Goal: Navigation & Orientation: Understand site structure

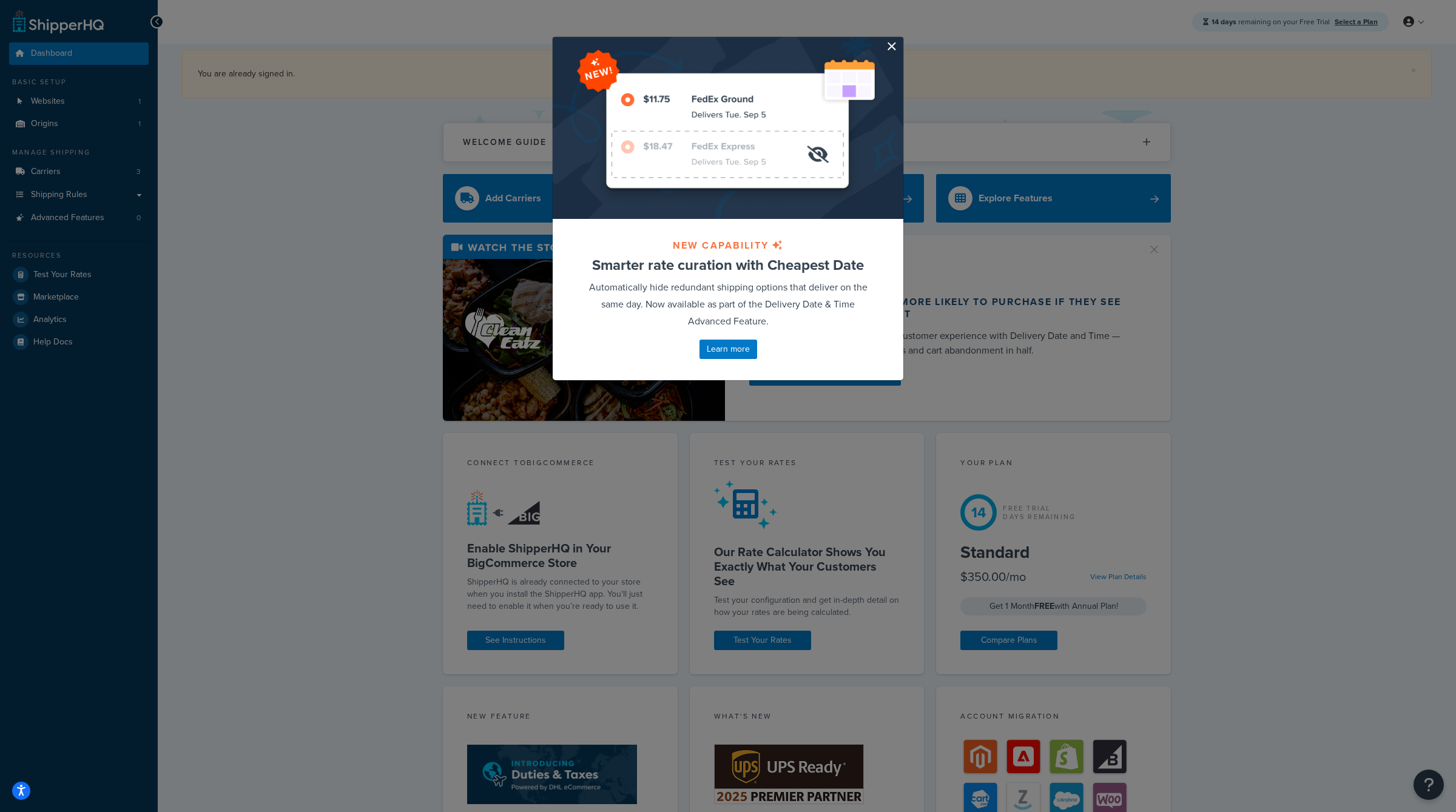
click at [900, 40] on button "button" at bounding box center [901, 38] width 3 height 3
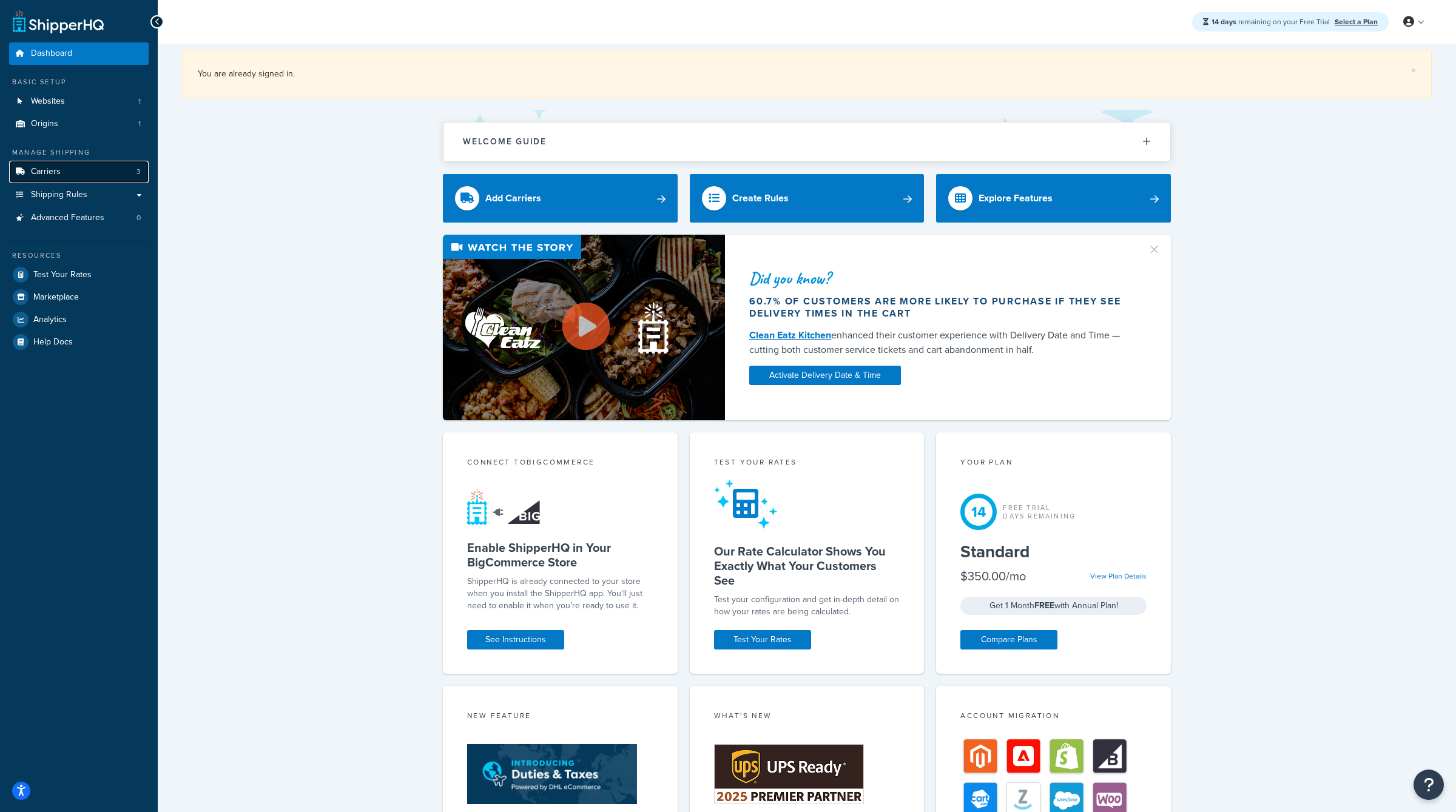
click at [64, 179] on link "Carriers 3" at bounding box center [79, 172] width 139 height 22
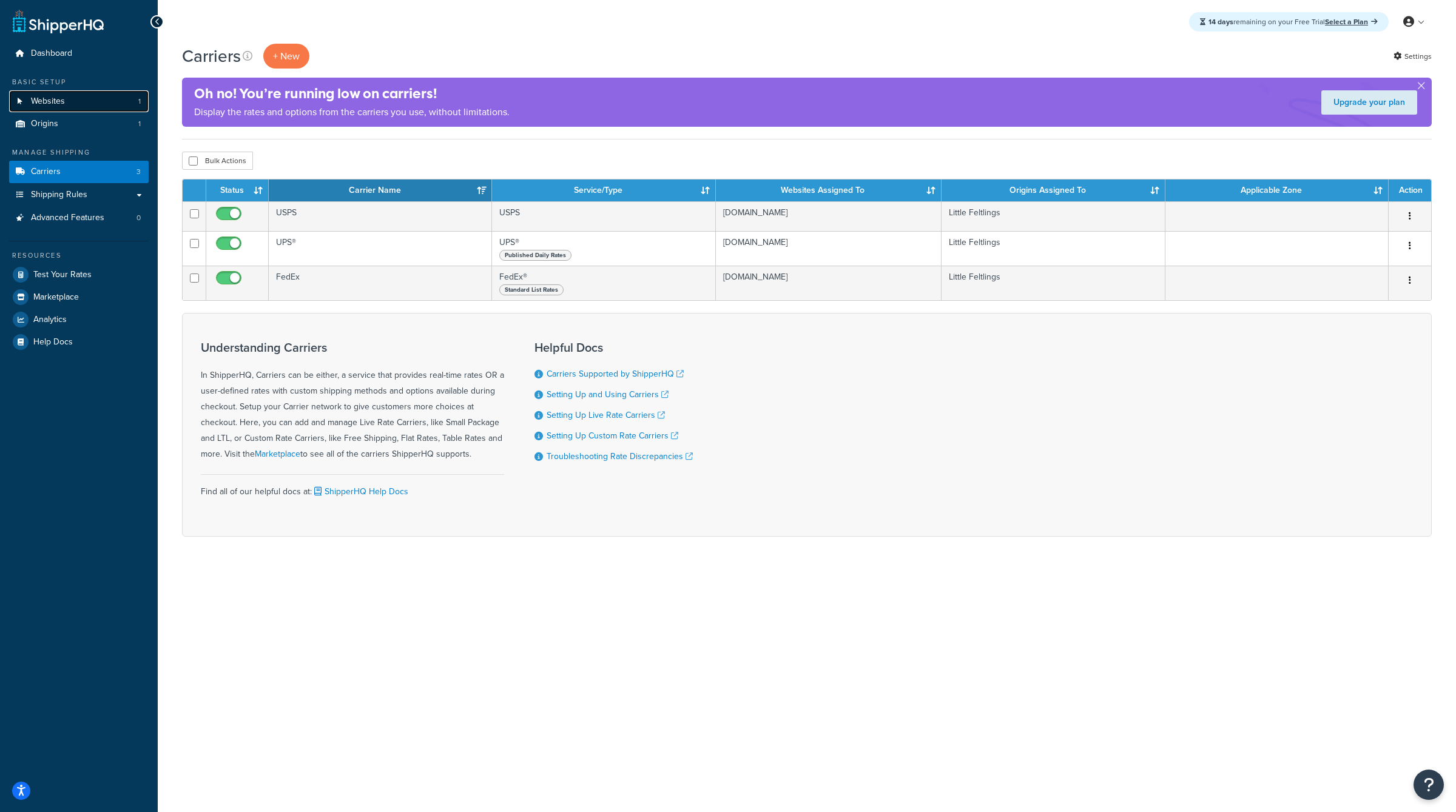
click at [82, 98] on link "Websites 1" at bounding box center [79, 102] width 139 height 22
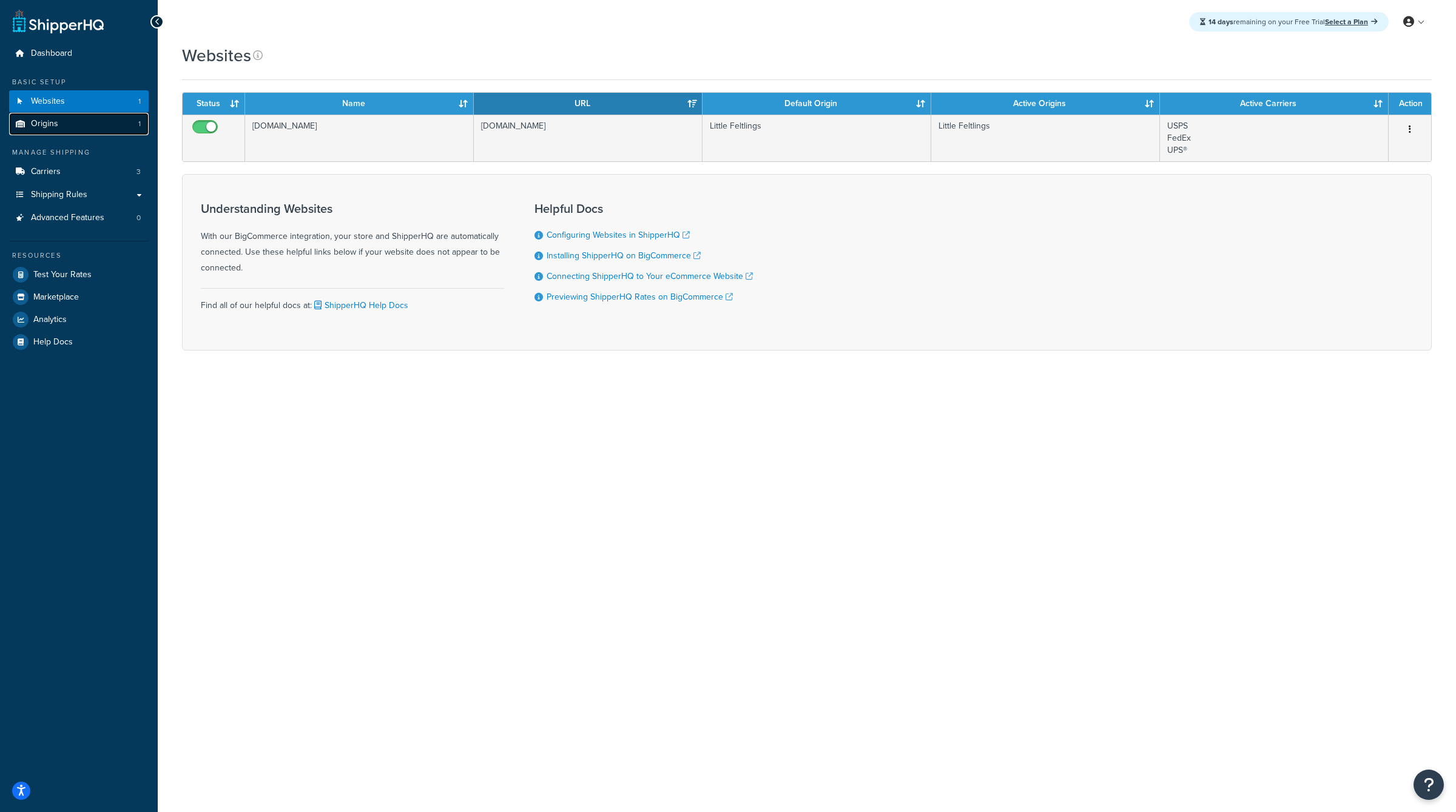
click at [87, 117] on link "Origins 1" at bounding box center [79, 124] width 139 height 22
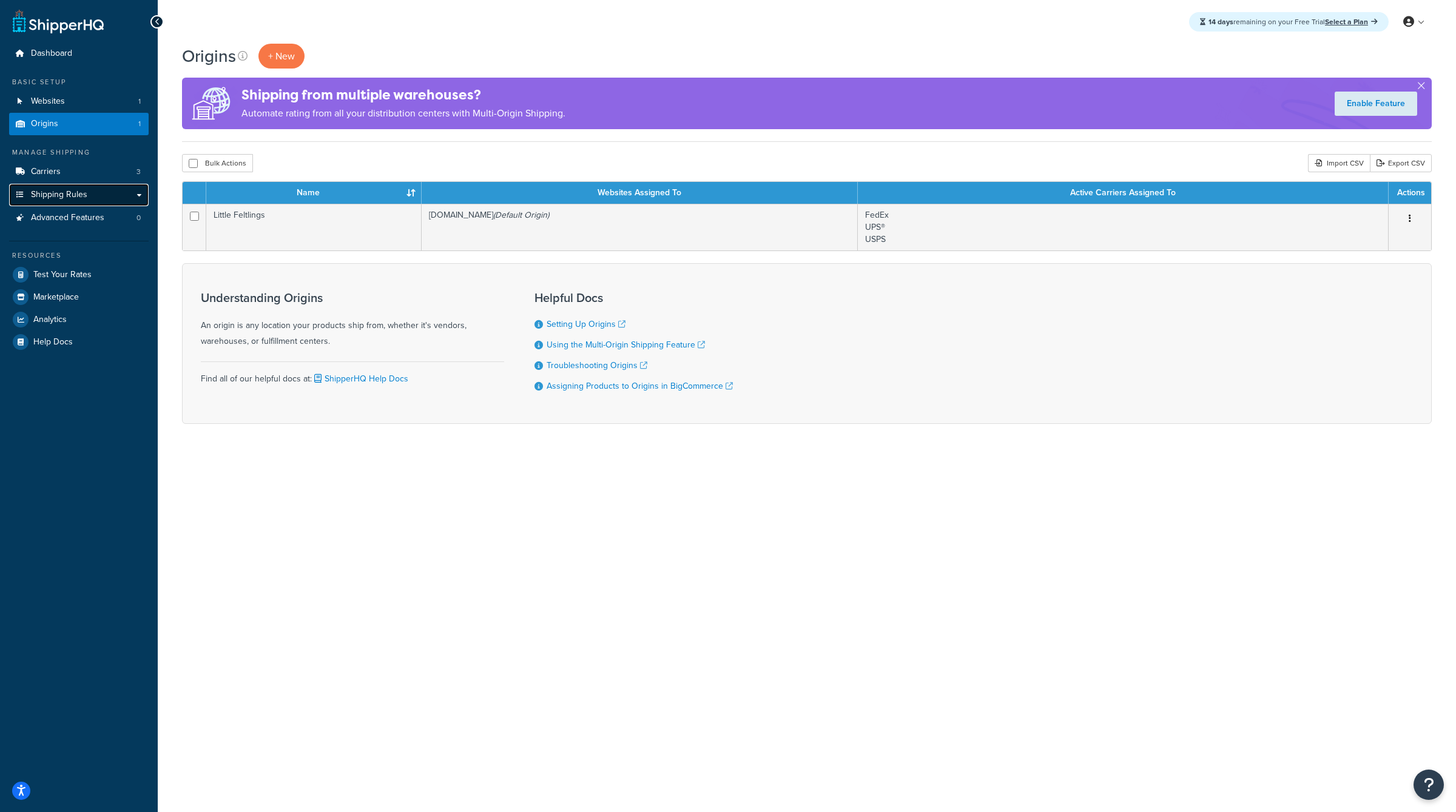
click at [85, 191] on span "Shipping Rules" at bounding box center [59, 195] width 56 height 11
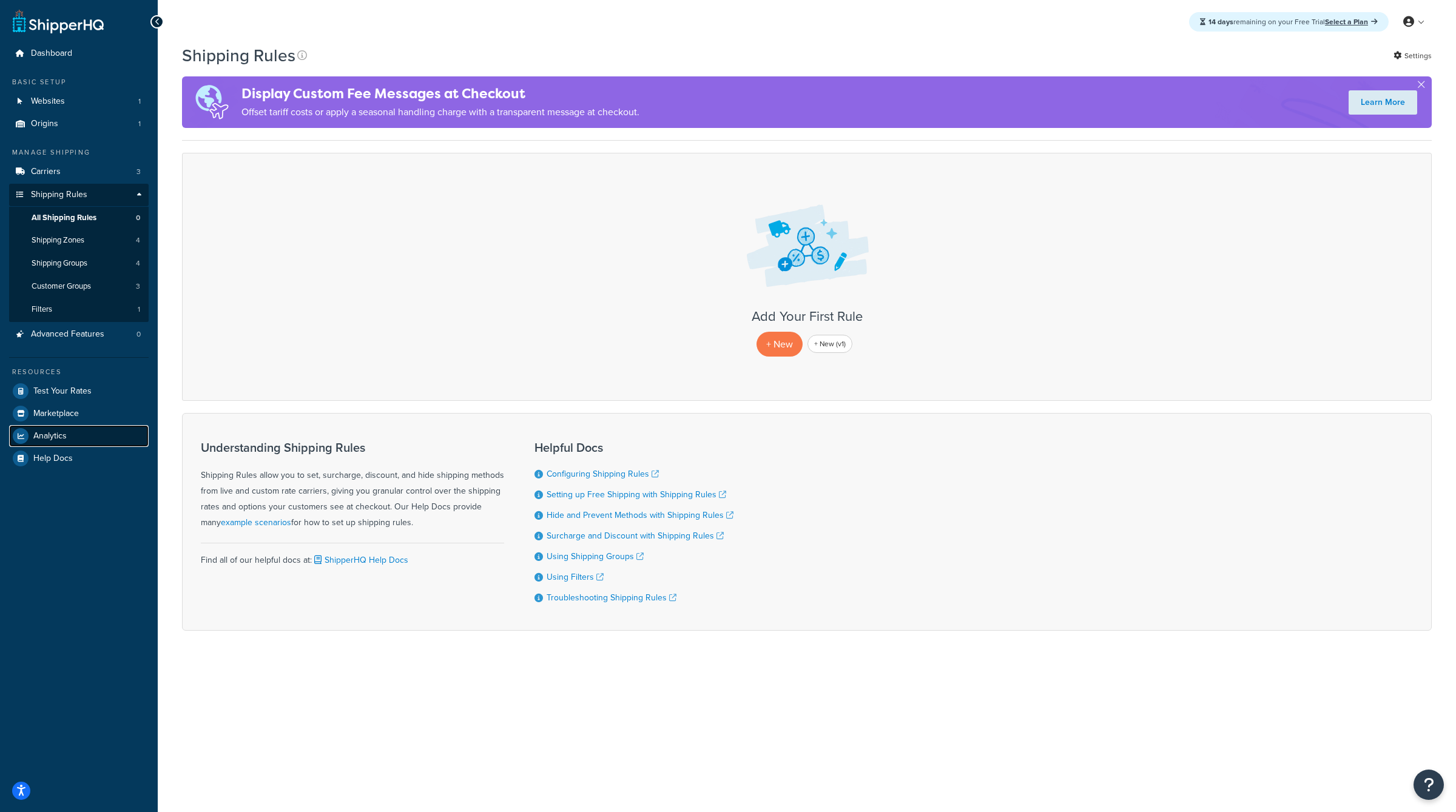
click at [105, 438] on link "Analytics" at bounding box center [79, 436] width 139 height 22
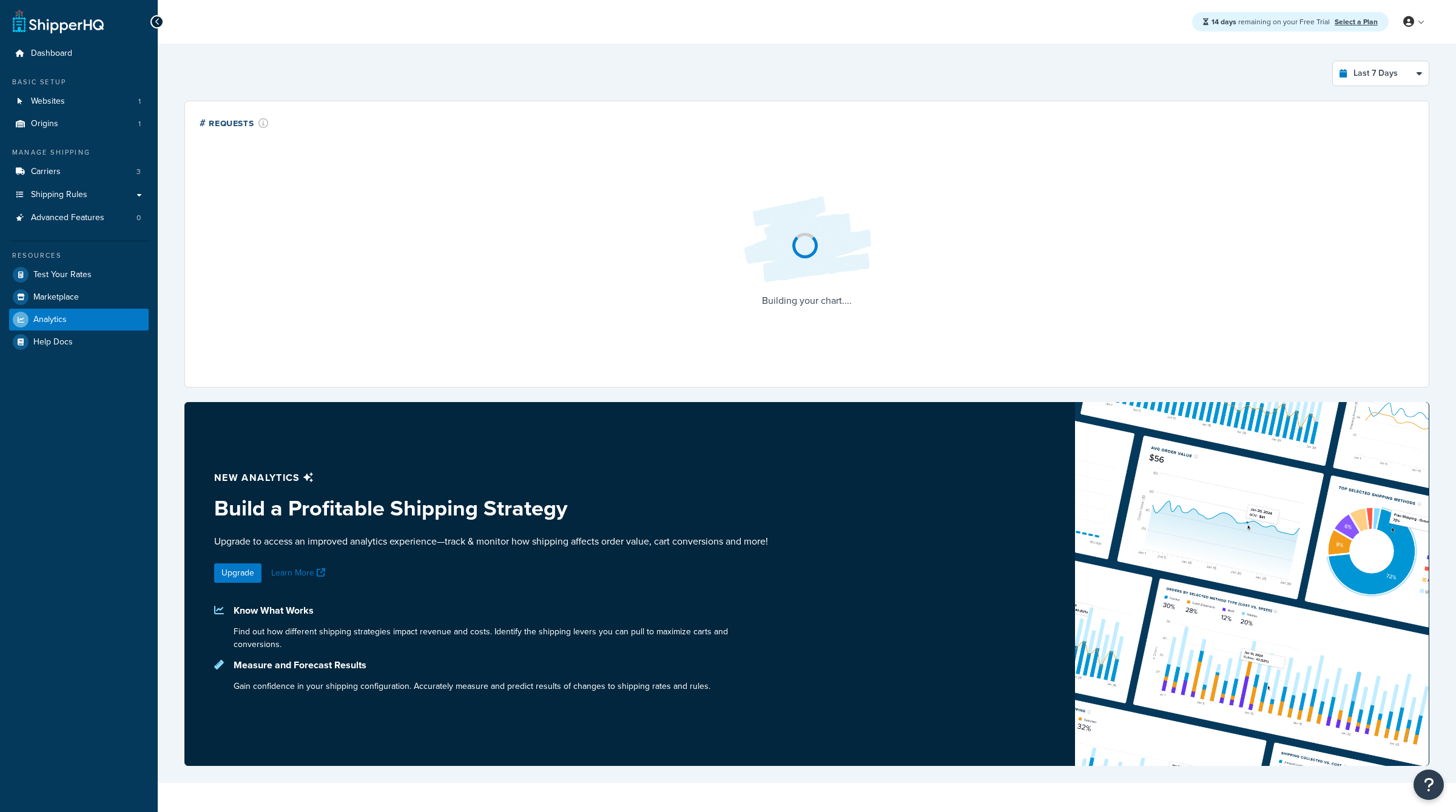
select select "last_7_days"
